Goal: Find specific page/section: Find specific page/section

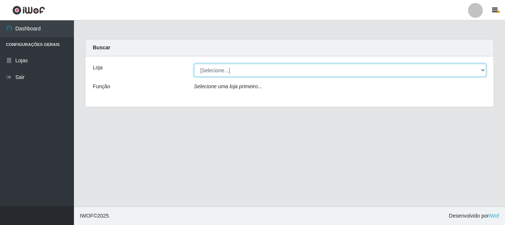
click at [222, 72] on select "[Selecione...] [GEOGRAPHIC_DATA] [GEOGRAPHIC_DATA]" at bounding box center [340, 70] width 293 height 13
select select "64"
click at [194, 64] on select "[Selecione...] [GEOGRAPHIC_DATA] [GEOGRAPHIC_DATA]" at bounding box center [340, 70] width 293 height 13
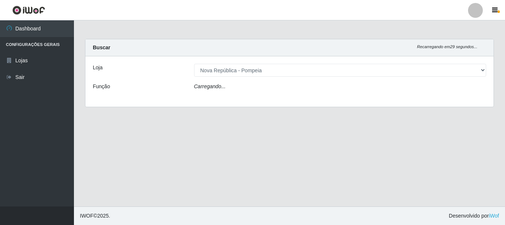
click at [222, 86] on icon "Carregando..." at bounding box center [210, 86] width 32 height 6
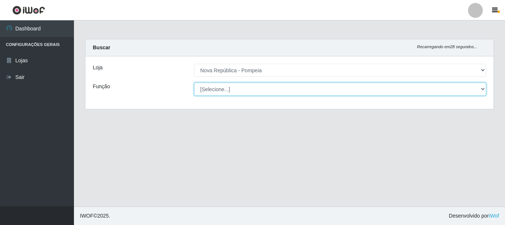
drag, startPoint x: 221, startPoint y: 88, endPoint x: 224, endPoint y: 95, distance: 7.1
click at [221, 88] on select "[Selecione...] Balconista Operador de Caixa Recepcionista Repositor" at bounding box center [340, 89] width 293 height 13
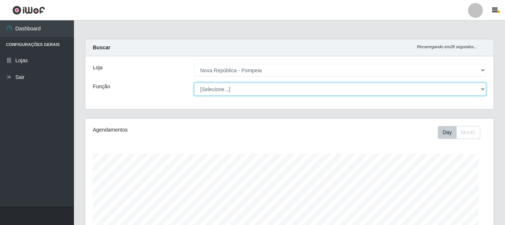
click at [194, 83] on select "[Selecione...] Balconista Operador de Caixa Recepcionista Repositor" at bounding box center [340, 89] width 293 height 13
select select "[Selecione...]"
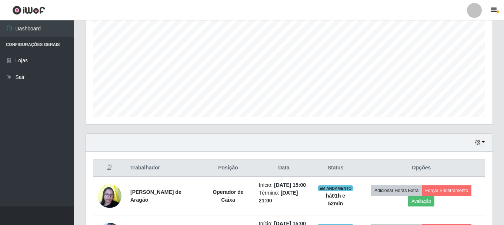
scroll to position [222, 0]
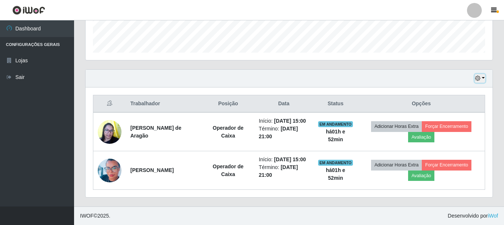
click at [482, 74] on button "button" at bounding box center [479, 78] width 10 height 9
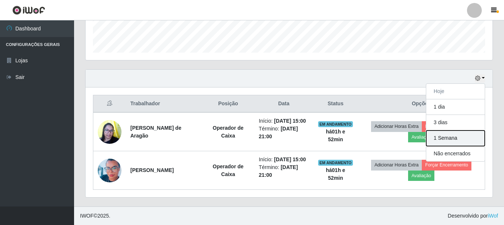
click at [456, 132] on button "1 Semana" at bounding box center [455, 138] width 58 height 16
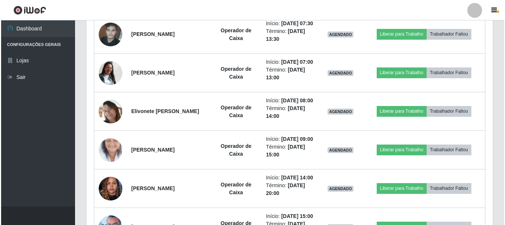
scroll to position [1036, 0]
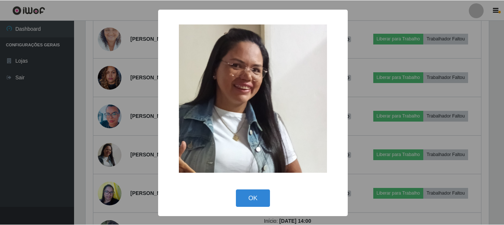
scroll to position [154, 403]
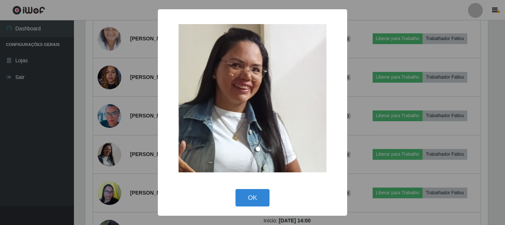
click at [119, 93] on div "× OK Cancel" at bounding box center [252, 112] width 505 height 225
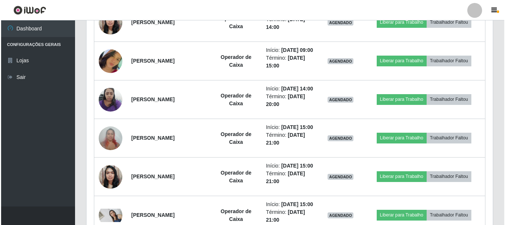
scroll to position [1628, 0]
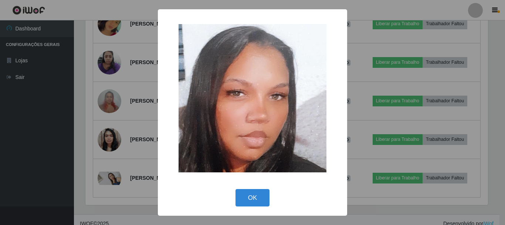
scroll to position [154, 403]
click at [104, 107] on div "× OK Cancel" at bounding box center [252, 112] width 505 height 225
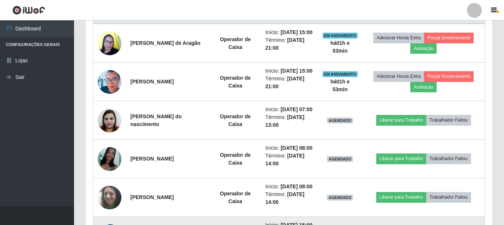
scroll to position [237, 0]
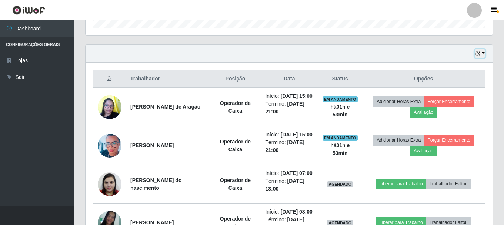
click at [482, 56] on button "button" at bounding box center [479, 53] width 10 height 9
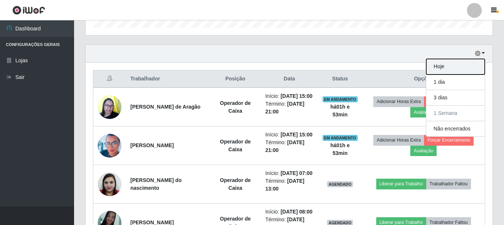
click at [454, 71] on button "Hoje" at bounding box center [455, 67] width 58 height 16
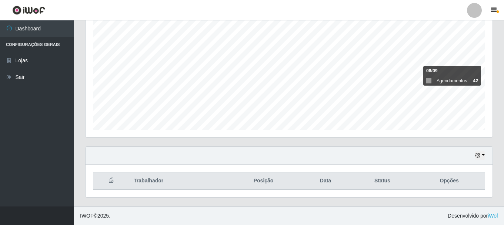
scroll to position [228, 0]
